Goal: Information Seeking & Learning: Learn about a topic

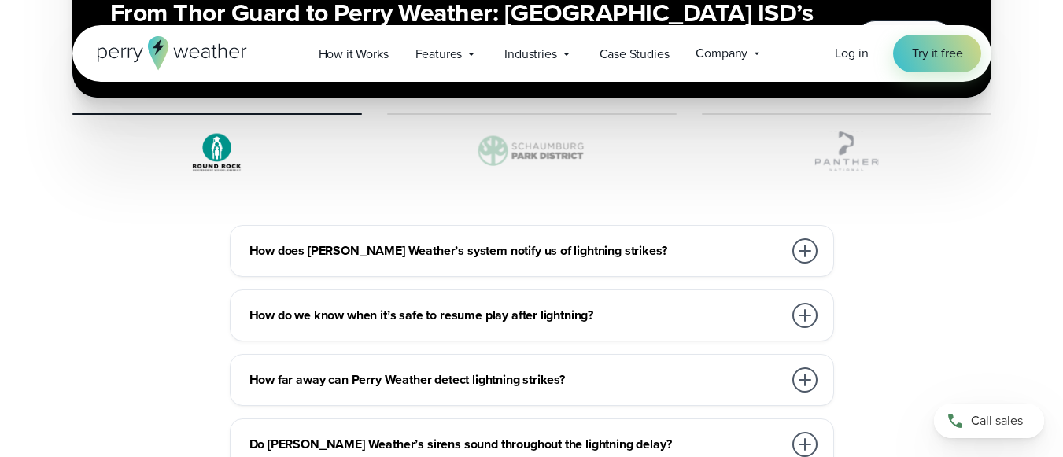
scroll to position [5575, 0]
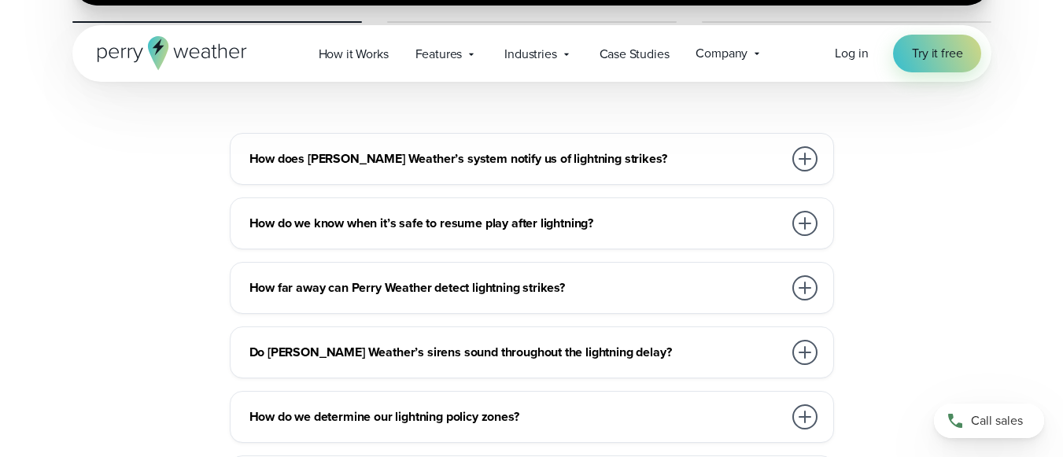
click at [809, 340] on div at bounding box center [804, 352] width 25 height 25
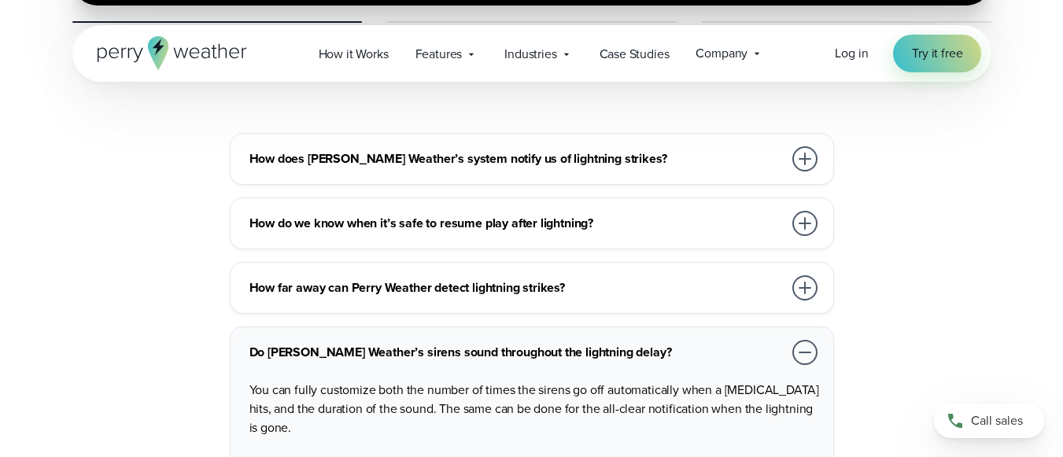
click at [801, 340] on div at bounding box center [804, 352] width 25 height 25
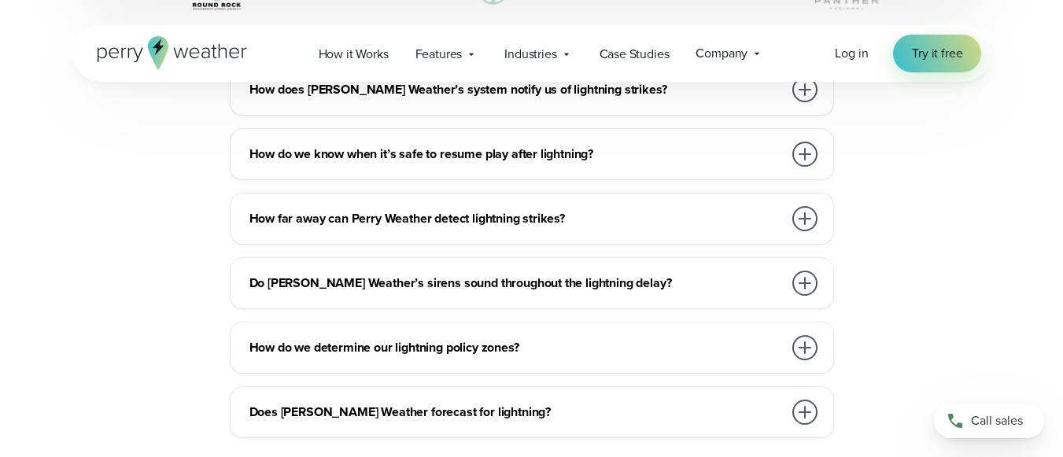
scroll to position [5654, 0]
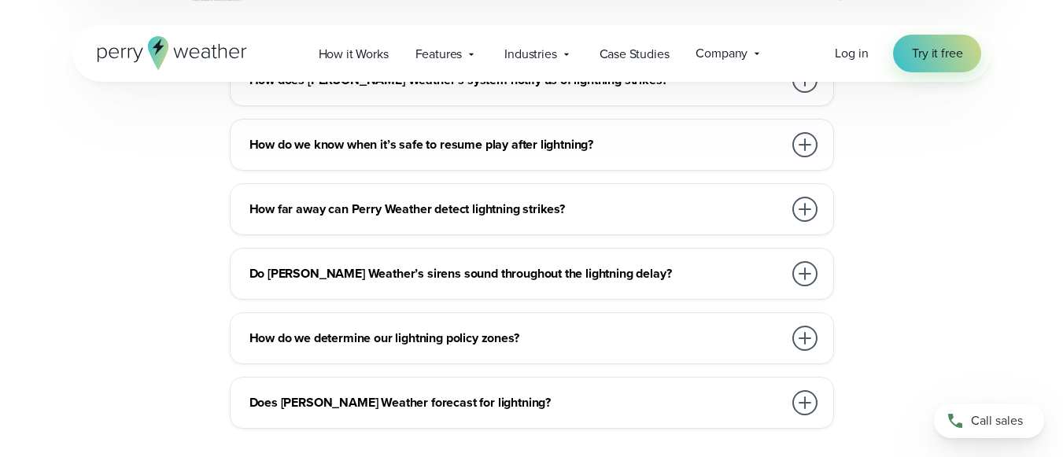
click at [802, 390] on div at bounding box center [804, 402] width 25 height 25
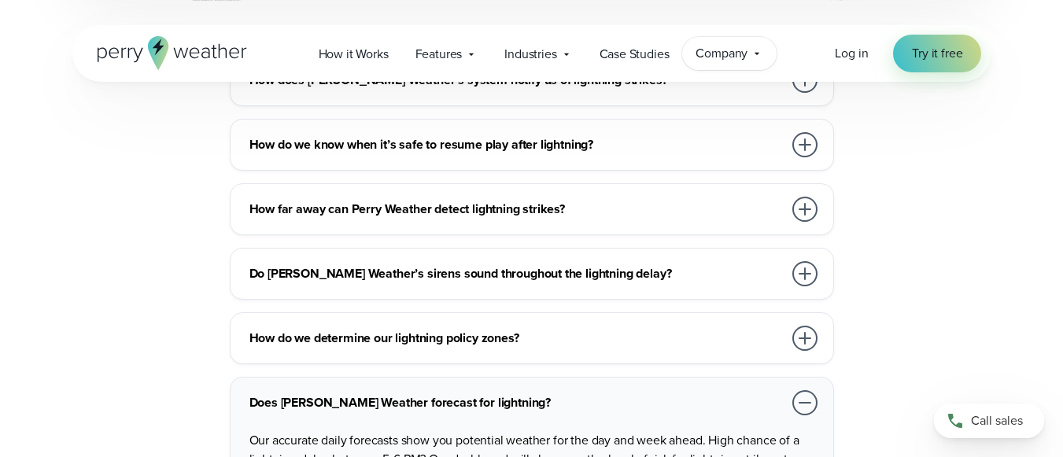
scroll to position [5418, 0]
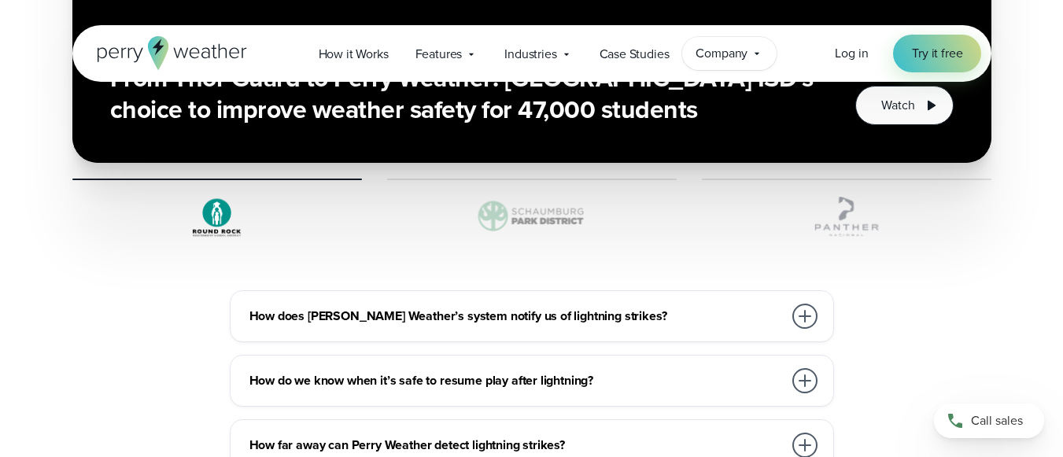
click at [752, 60] on div "Company Contact Us Reach out to us for sales or support questions" at bounding box center [729, 53] width 94 height 33
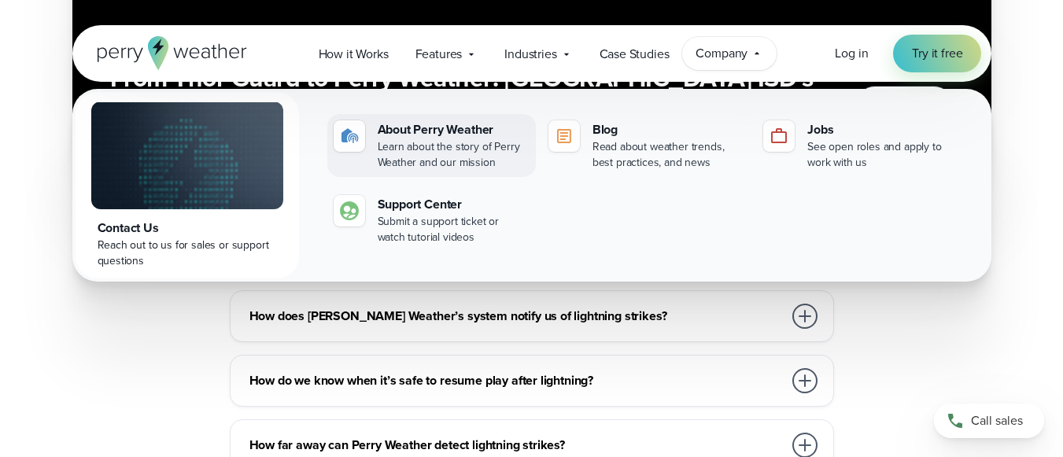
click at [430, 149] on div "Learn about the story of Perry Weather and our mission" at bounding box center [454, 154] width 152 height 31
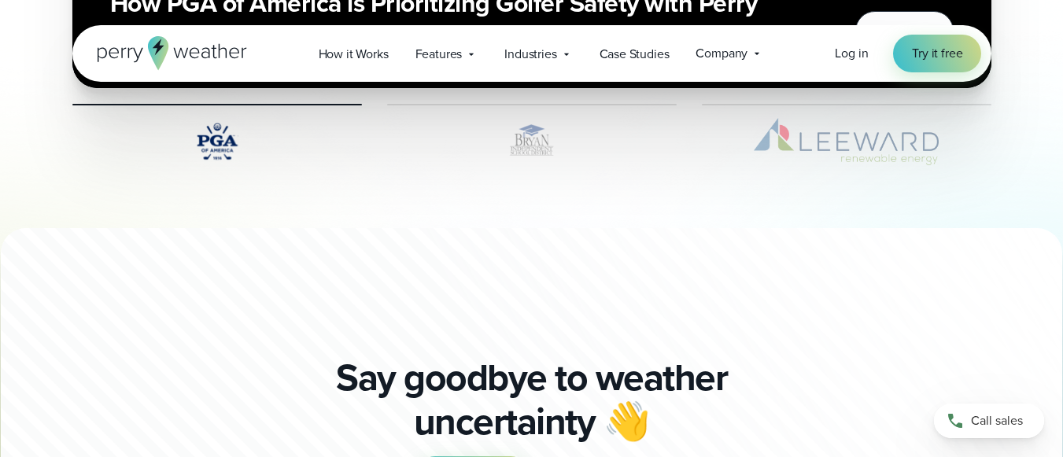
scroll to position [4011, 0]
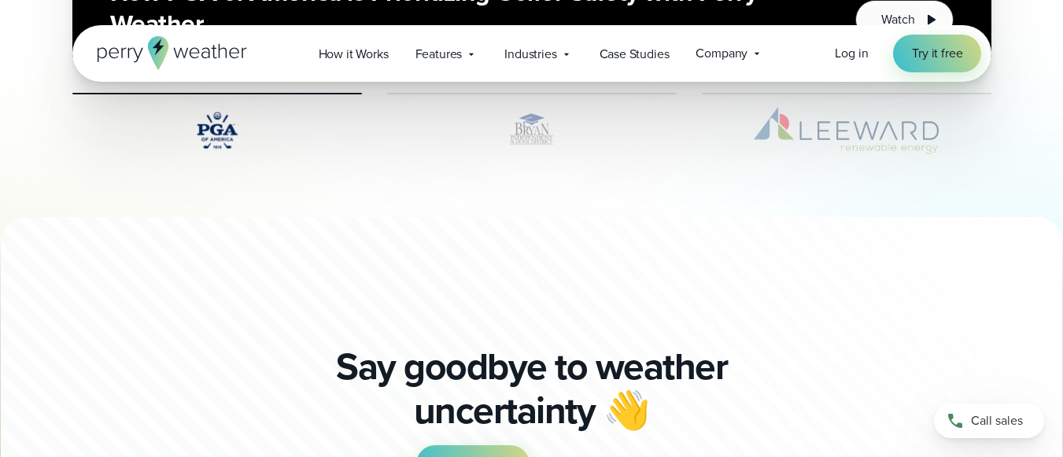
click at [529, 151] on img at bounding box center [531, 130] width 289 height 47
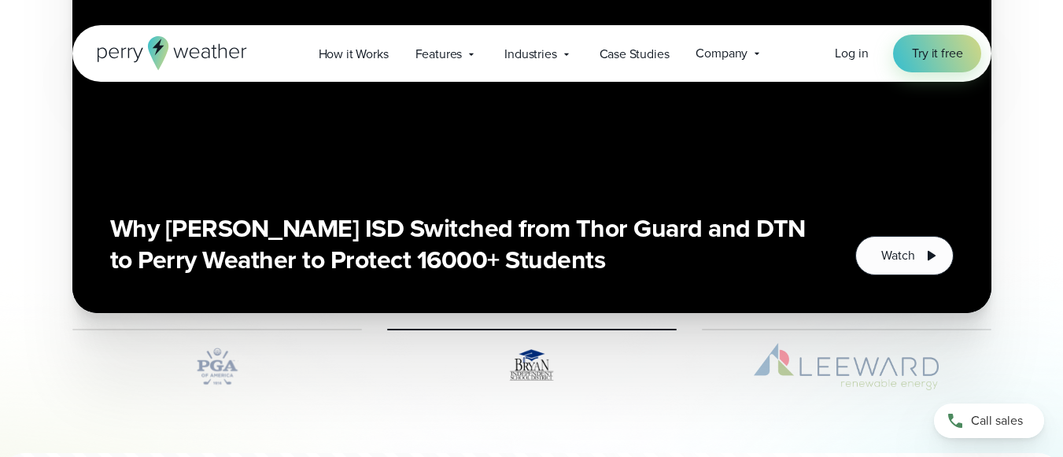
scroll to position [3854, 0]
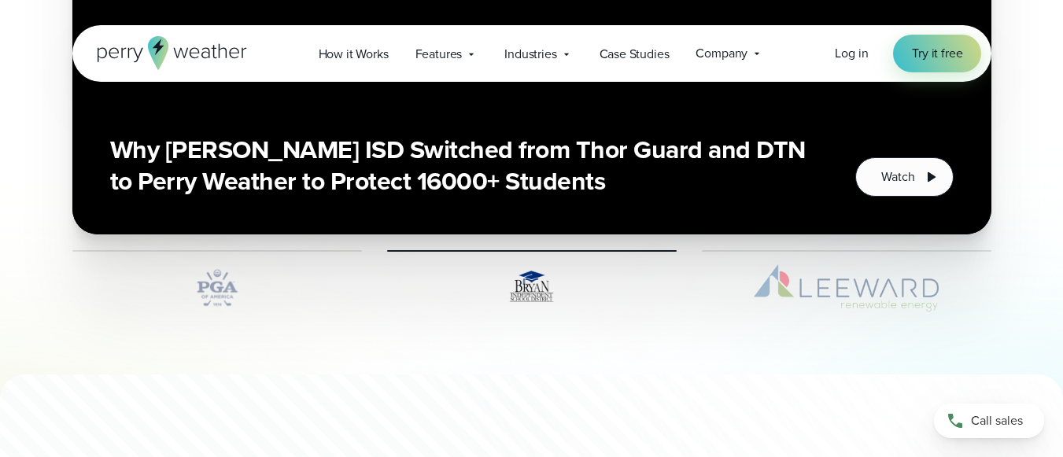
click at [812, 283] on img at bounding box center [846, 287] width 289 height 47
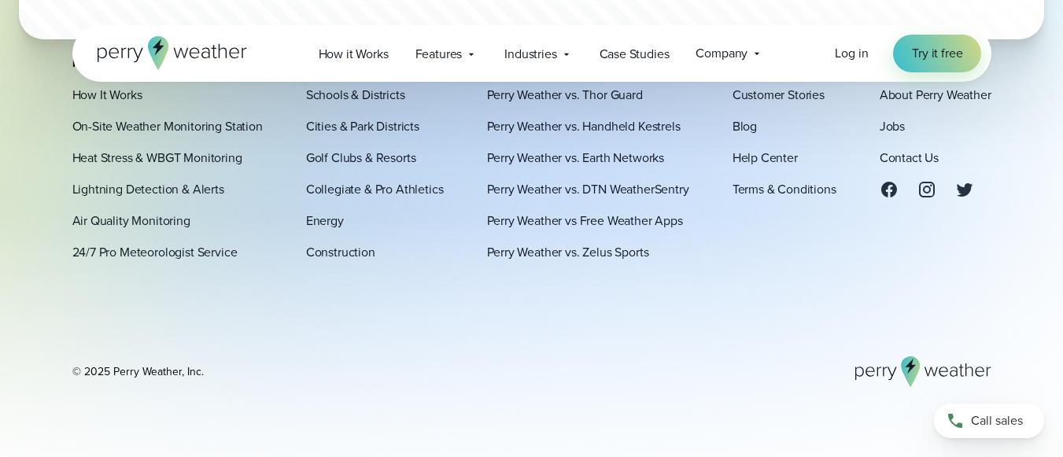
scroll to position [4555, 0]
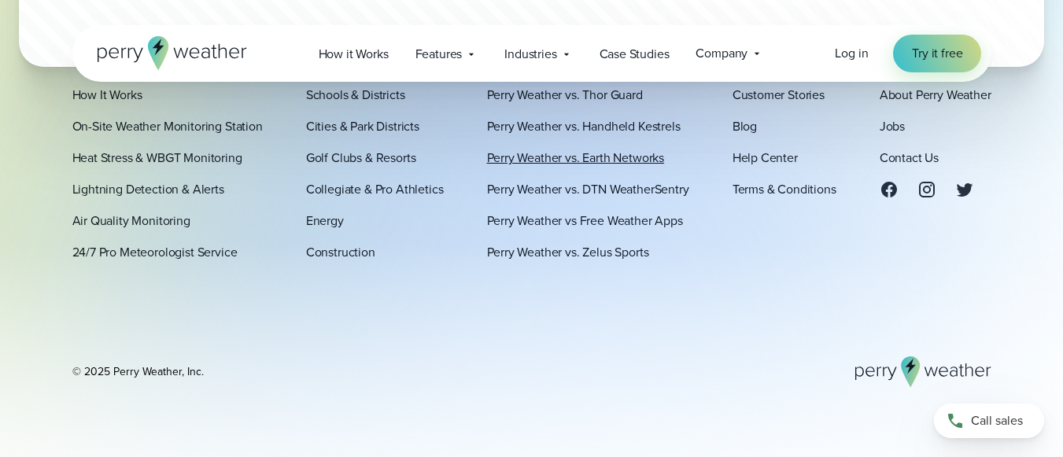
click at [581, 163] on link "Perry Weather vs. Earth Networks" at bounding box center [576, 158] width 178 height 19
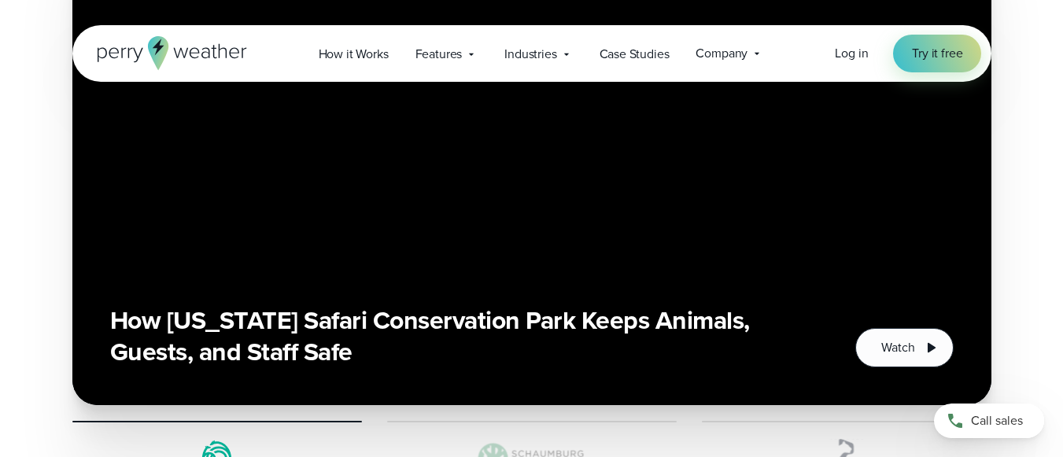
scroll to position [3854, 0]
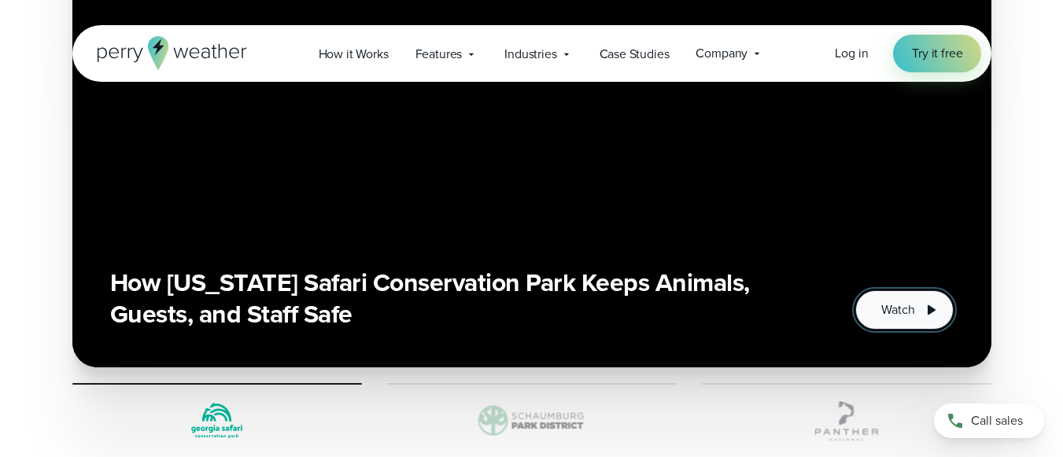
click at [885, 300] on span "Watch" at bounding box center [897, 309] width 33 height 19
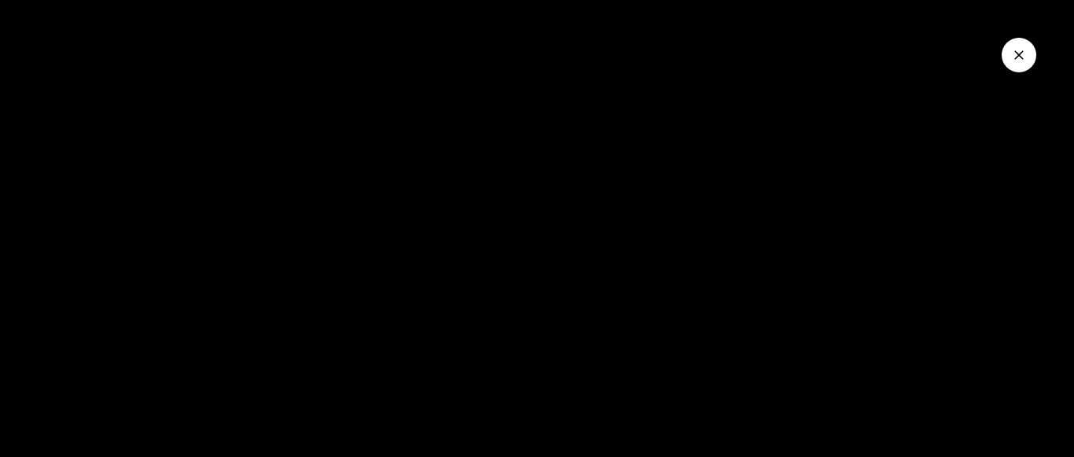
click at [1015, 64] on button "Close Video" at bounding box center [1019, 55] width 35 height 35
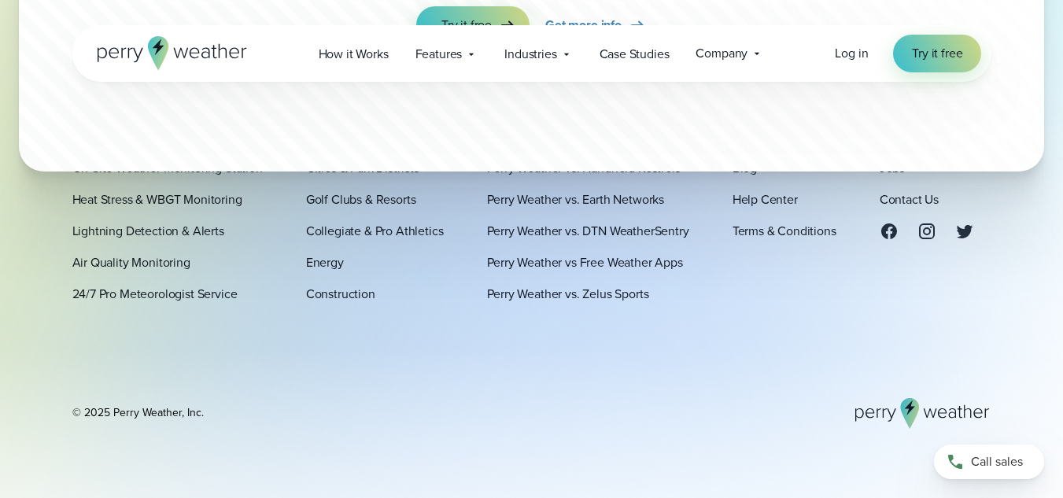
scroll to position [5531, 0]
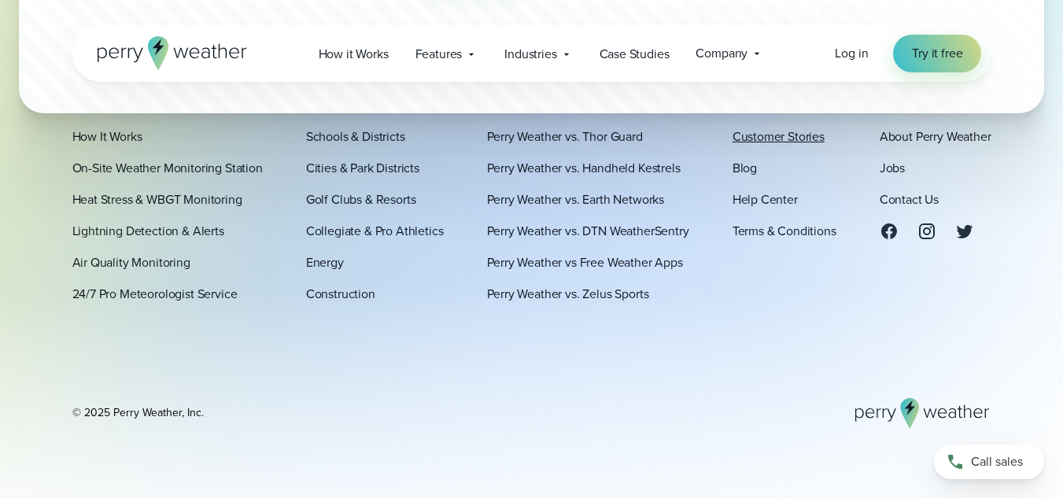
click at [737, 136] on link "Customer Stories" at bounding box center [778, 136] width 92 height 19
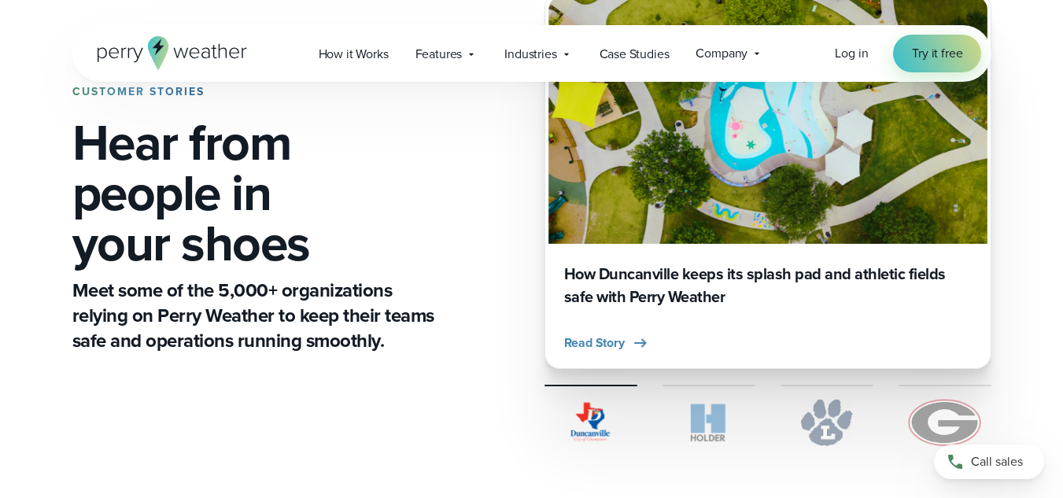
scroll to position [315, 0]
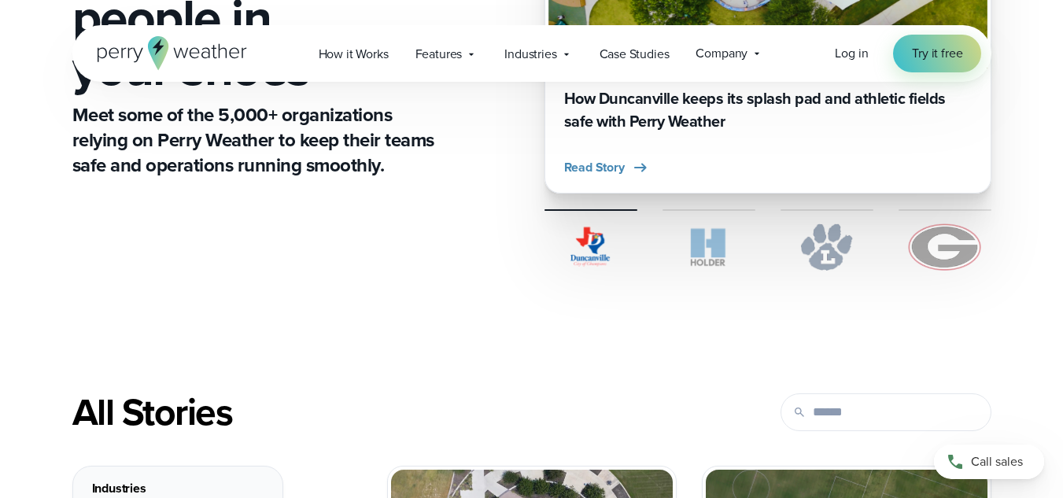
click at [716, 255] on img at bounding box center [708, 246] width 93 height 47
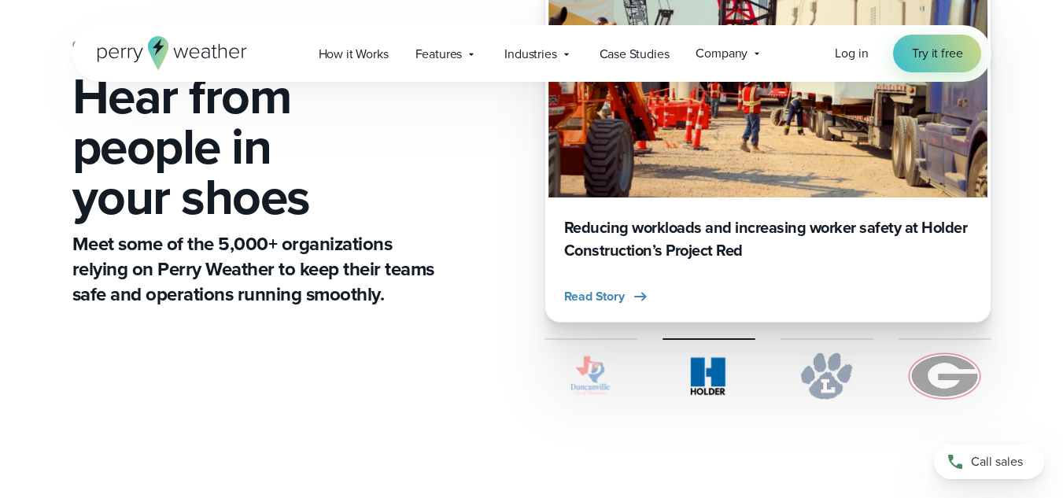
scroll to position [157, 0]
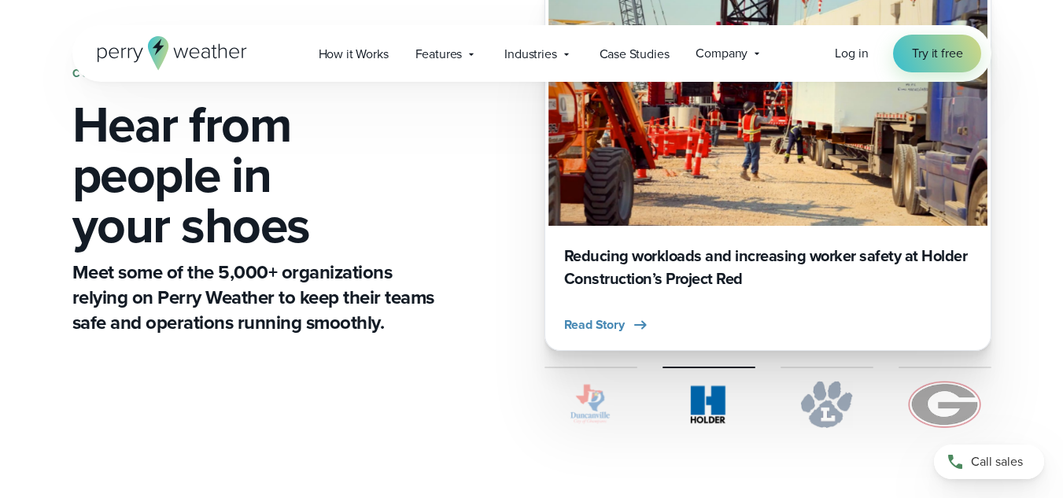
click at [829, 389] on img at bounding box center [826, 404] width 93 height 47
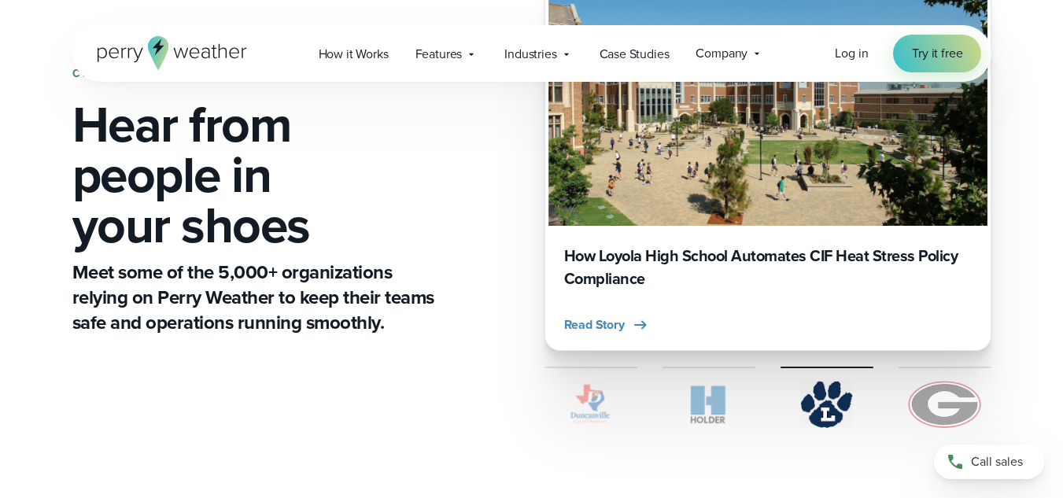
click at [923, 403] on img at bounding box center [944, 404] width 93 height 47
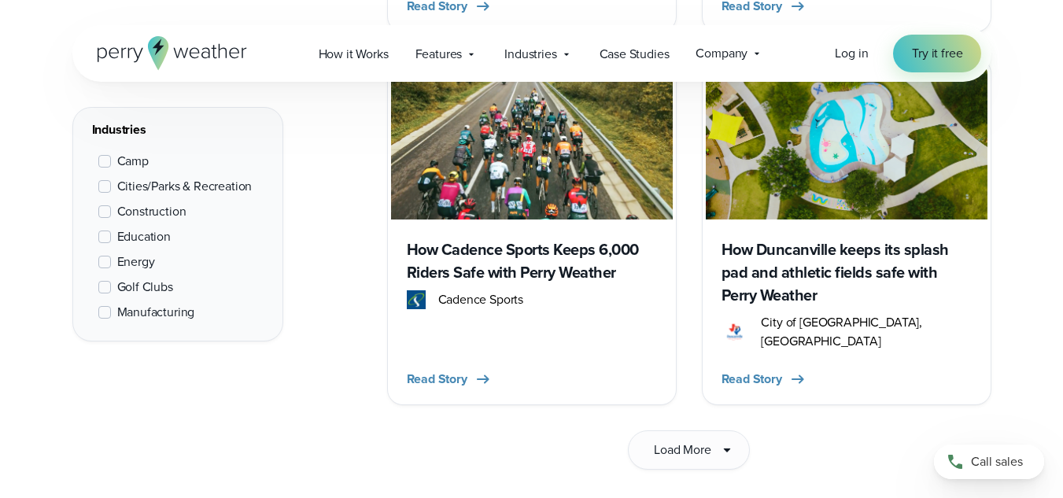
scroll to position [2753, 0]
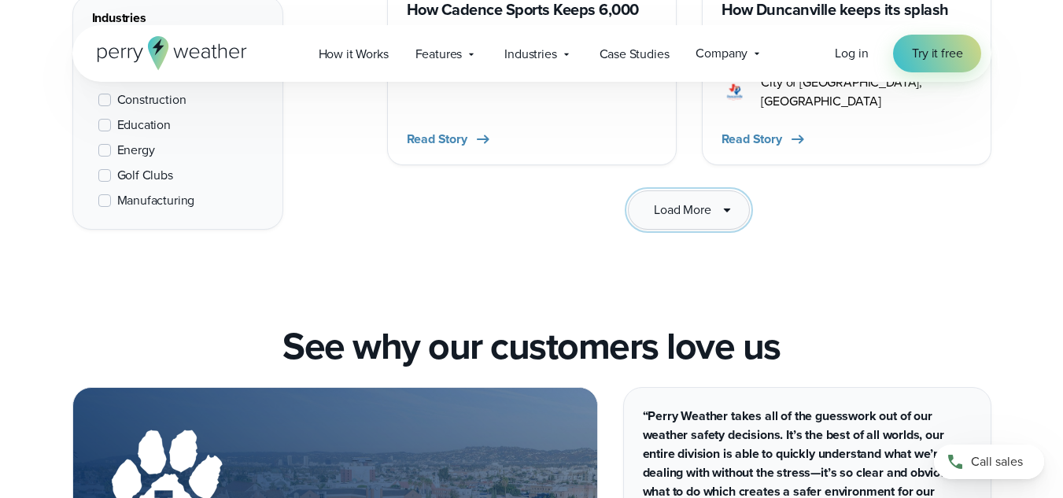
click at [680, 201] on span "Load More" at bounding box center [682, 210] width 57 height 19
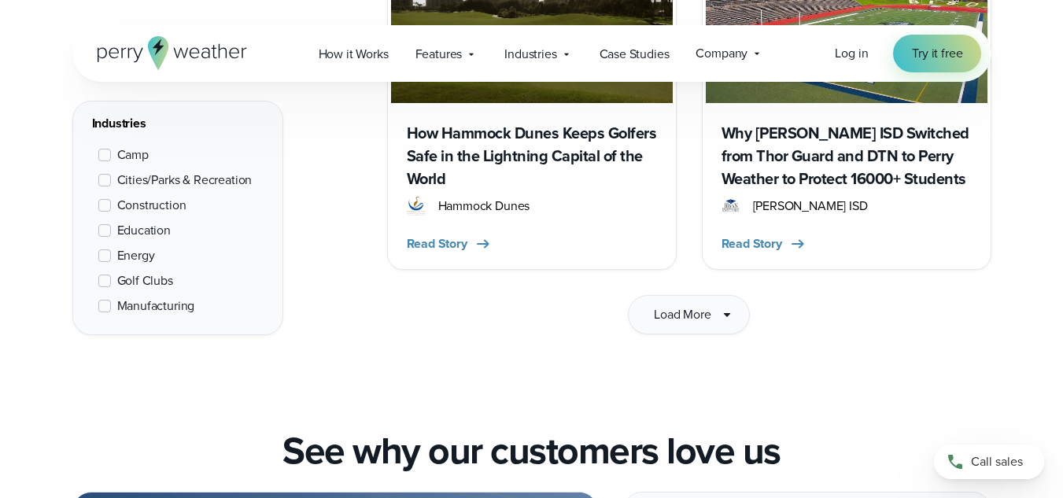
scroll to position [4876, 0]
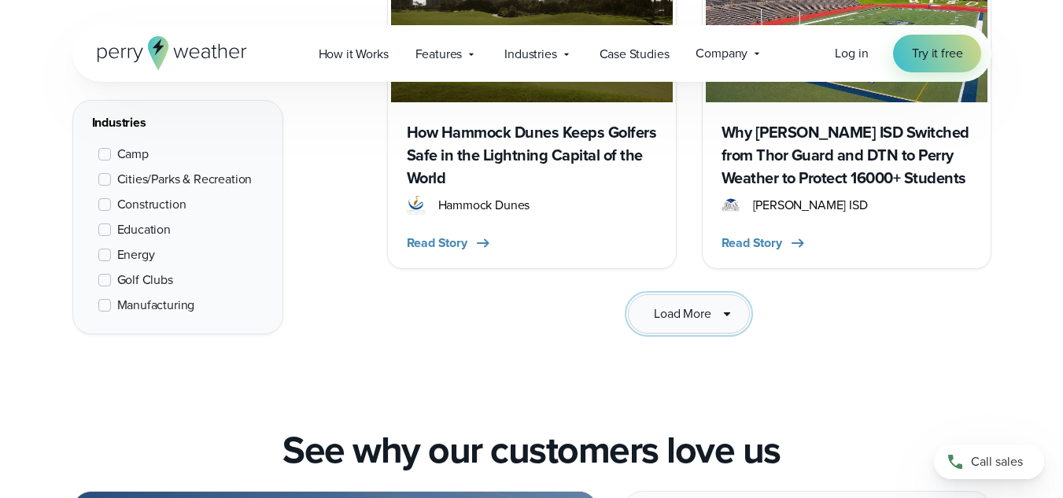
click at [667, 304] on span "Load More" at bounding box center [682, 313] width 57 height 19
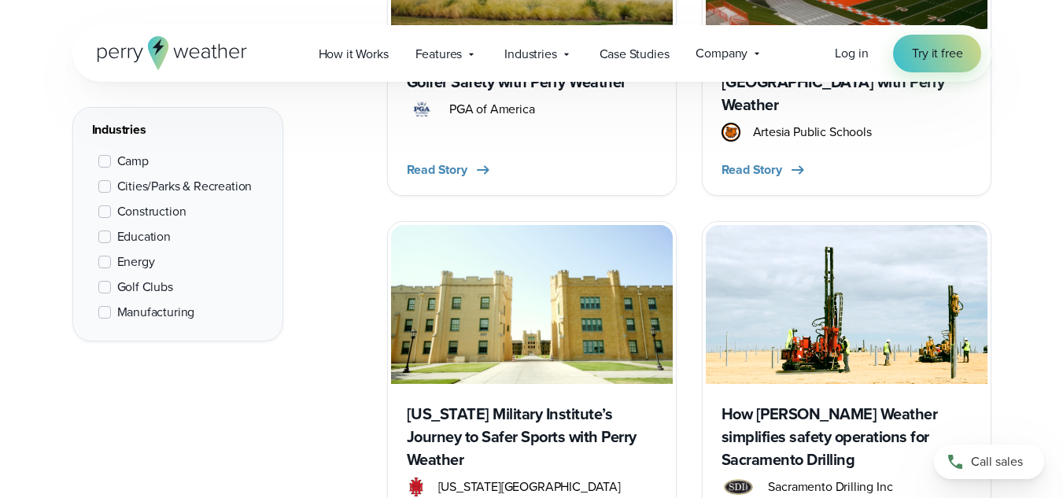
scroll to position [6842, 0]
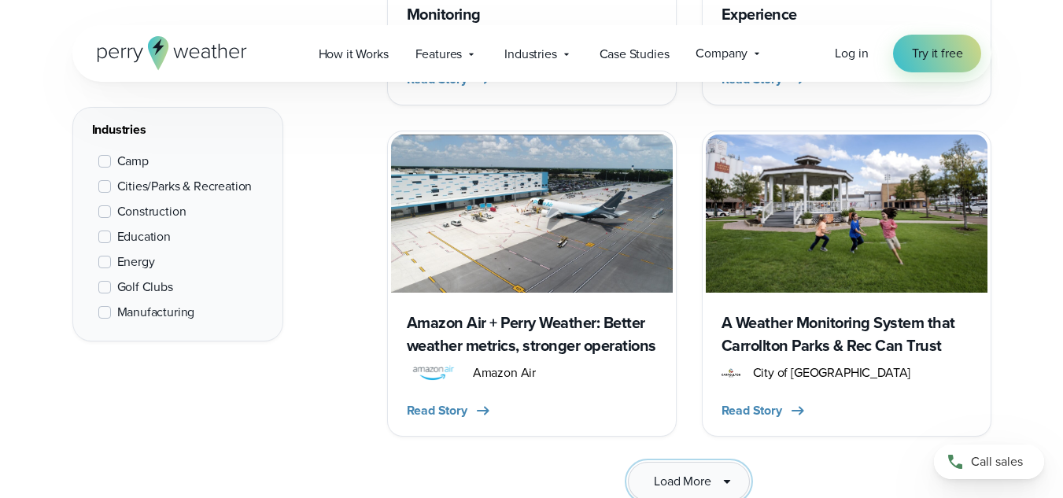
scroll to position [9045, 0]
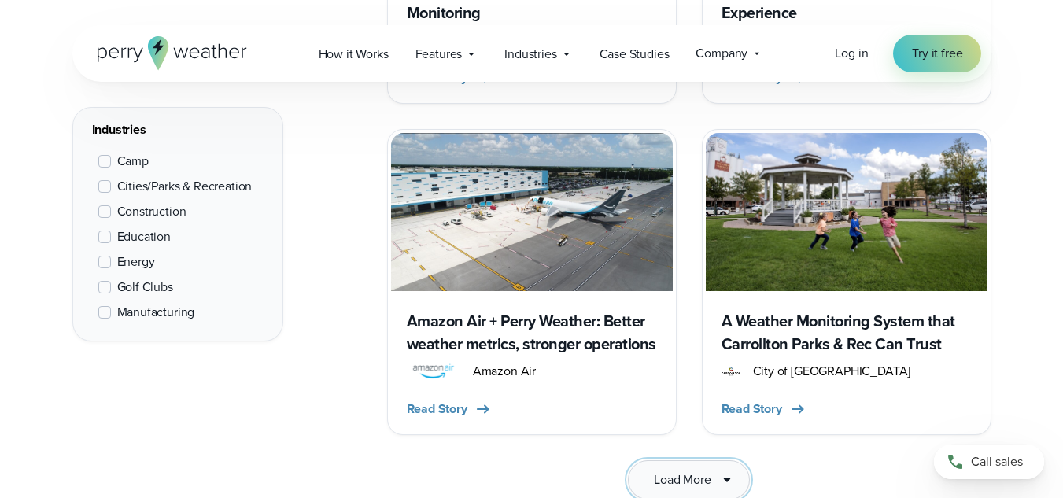
click at [701, 470] on span "Load More" at bounding box center [682, 479] width 57 height 19
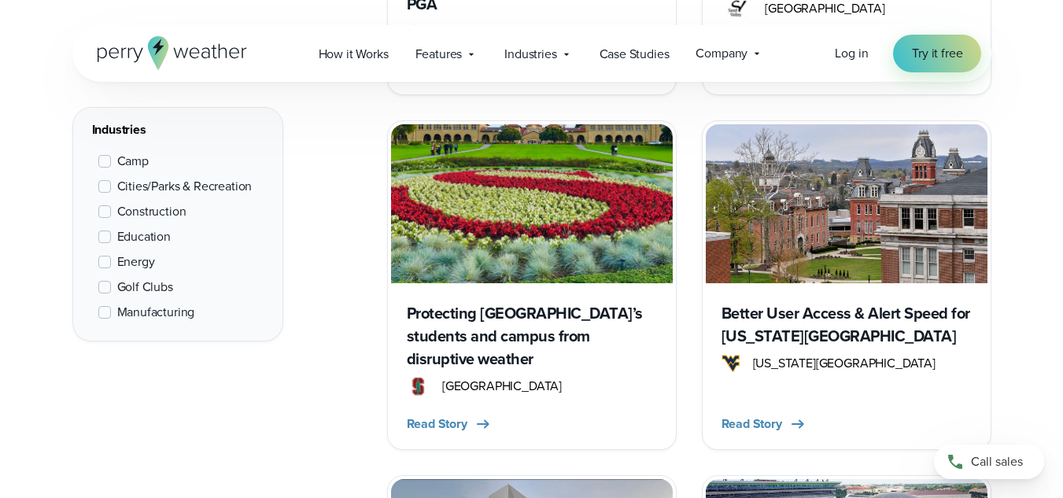
scroll to position [9910, 0]
